Goal: Information Seeking & Learning: Learn about a topic

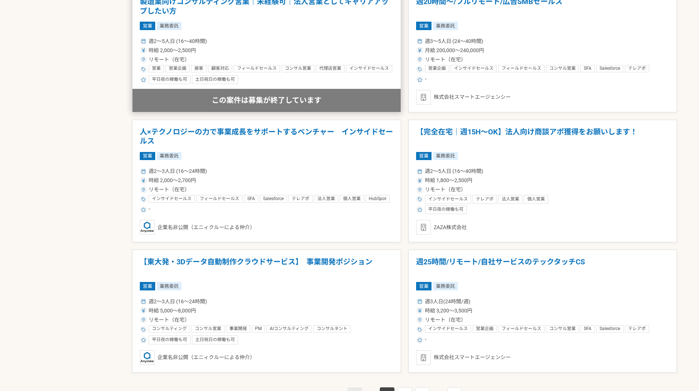
scroll to position [1175, 0]
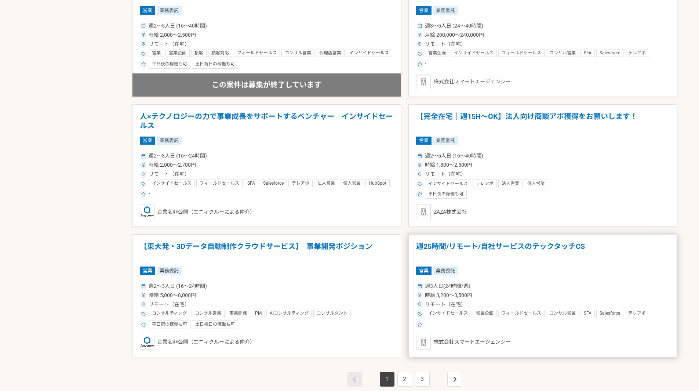
click at [488, 265] on article "週25時間/リモート/自社サービスのテックタッチCS 営業 業務委託 週3人日(24時間/週) 時給 3,200〜3,500円 リモート（在宅） インサイドセ…" at bounding box center [543, 295] width 269 height 123
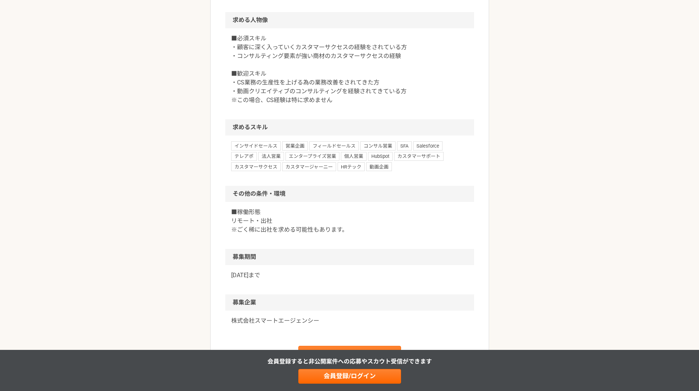
scroll to position [404, 0]
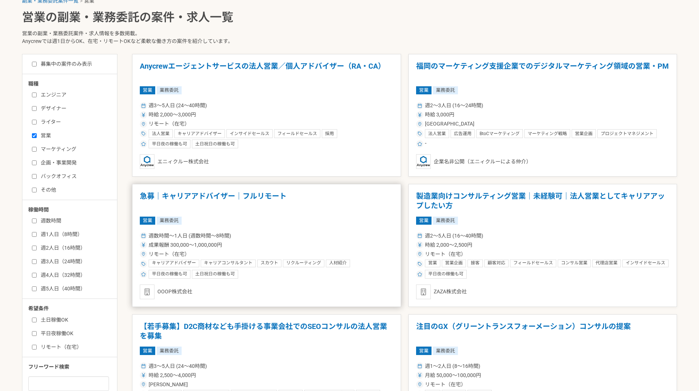
scroll to position [220, 0]
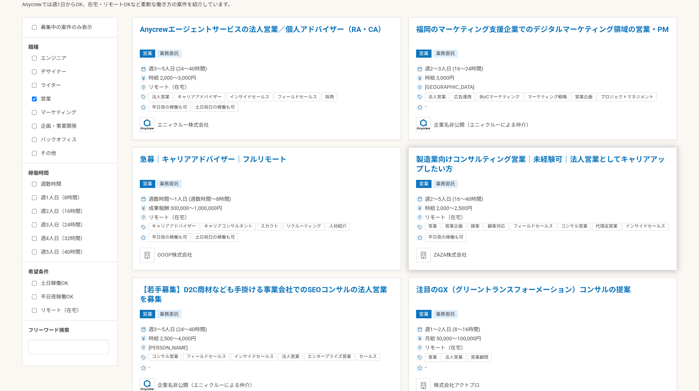
click at [508, 199] on div "週2〜5人日 (16〜40時間)" at bounding box center [543, 199] width 254 height 8
